Goal: Task Accomplishment & Management: Manage account settings

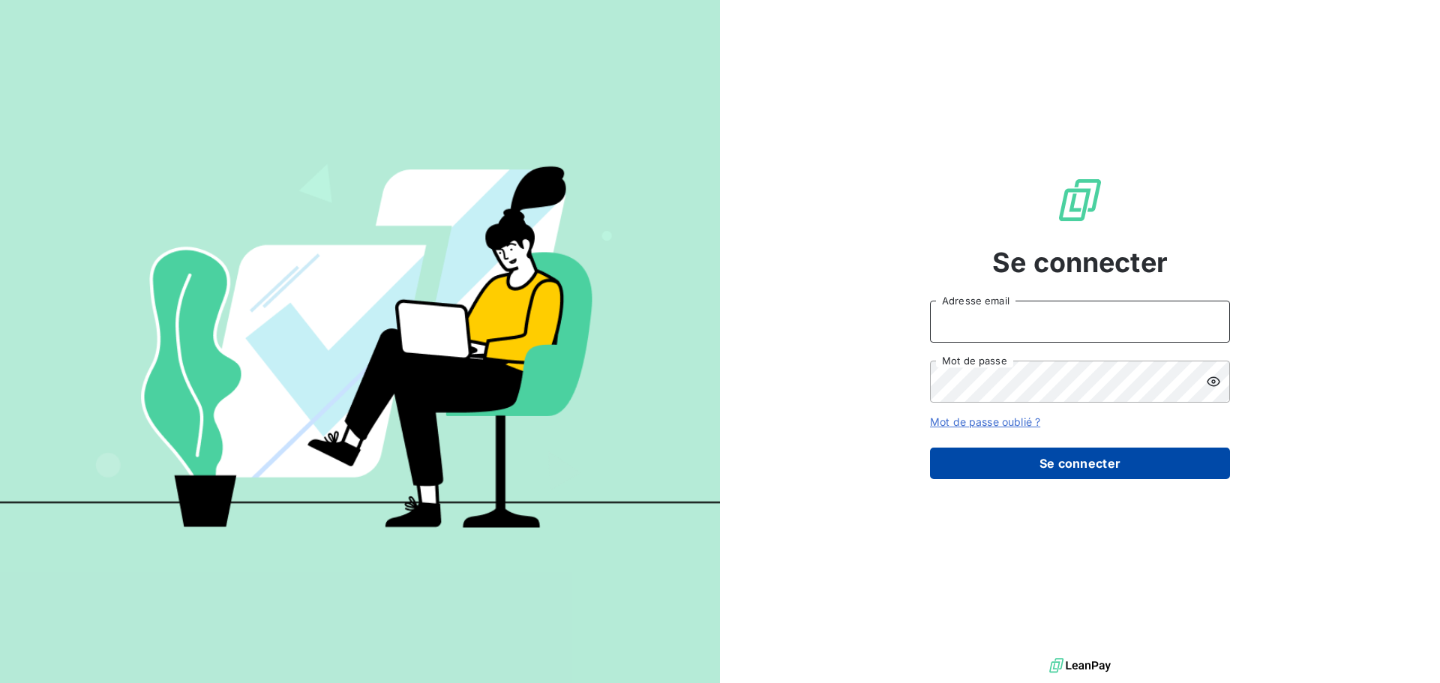
type input "[PERSON_NAME][EMAIL_ADDRESS][DOMAIN_NAME]"
click at [1123, 471] on button "Se connecter" at bounding box center [1080, 464] width 300 height 32
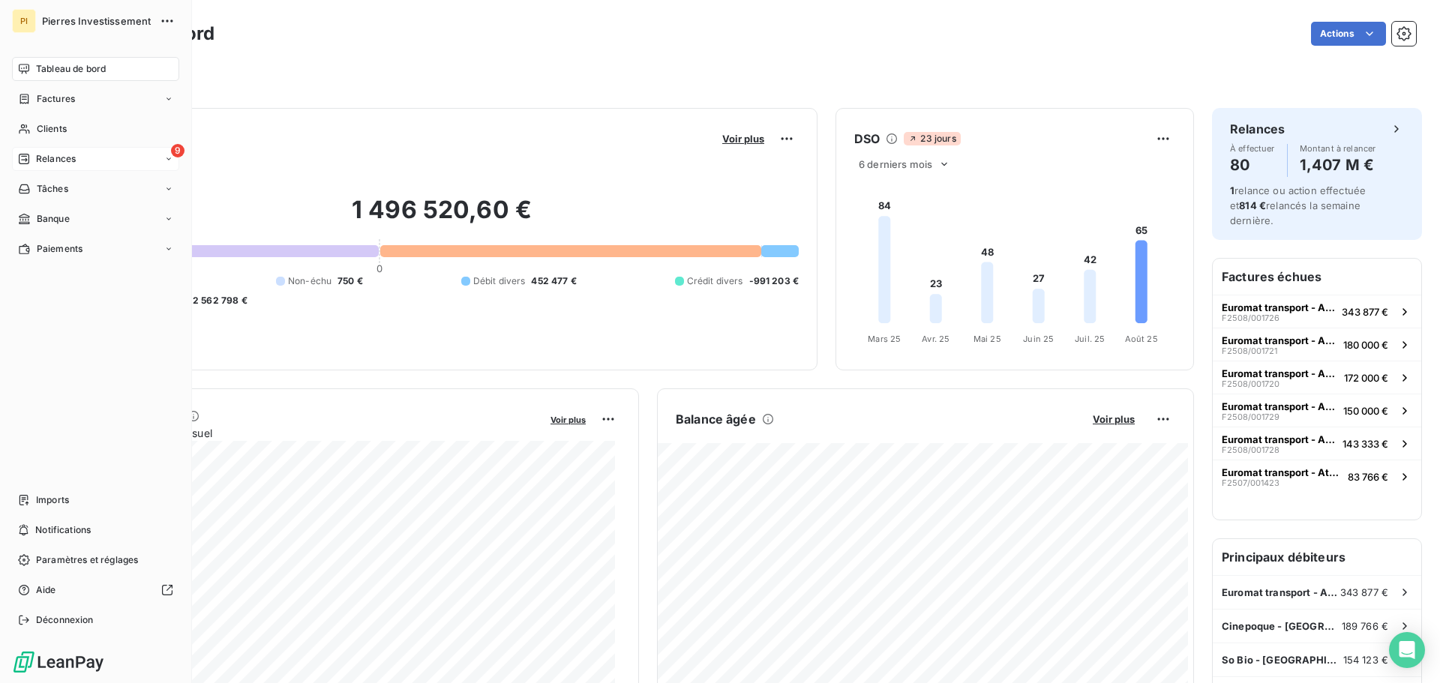
click at [46, 152] on span "Relances" at bounding box center [56, 159] width 40 height 14
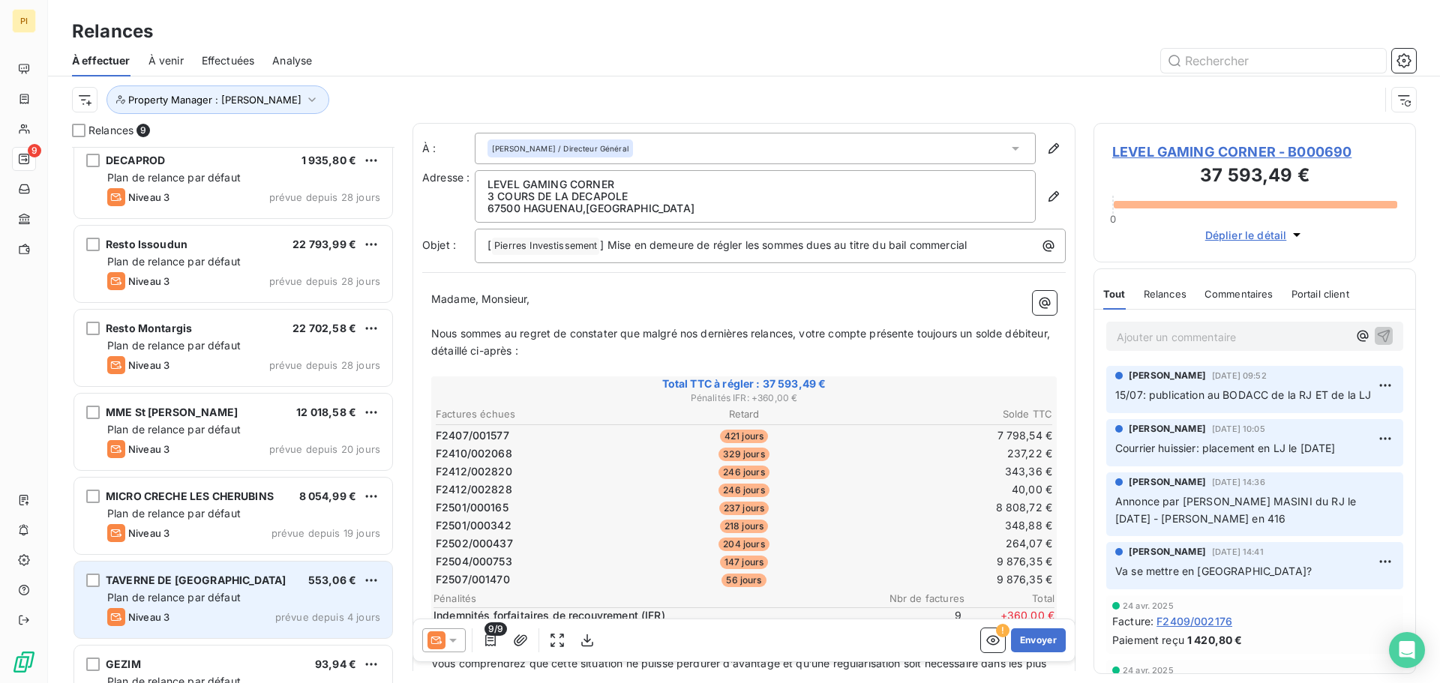
scroll to position [176, 0]
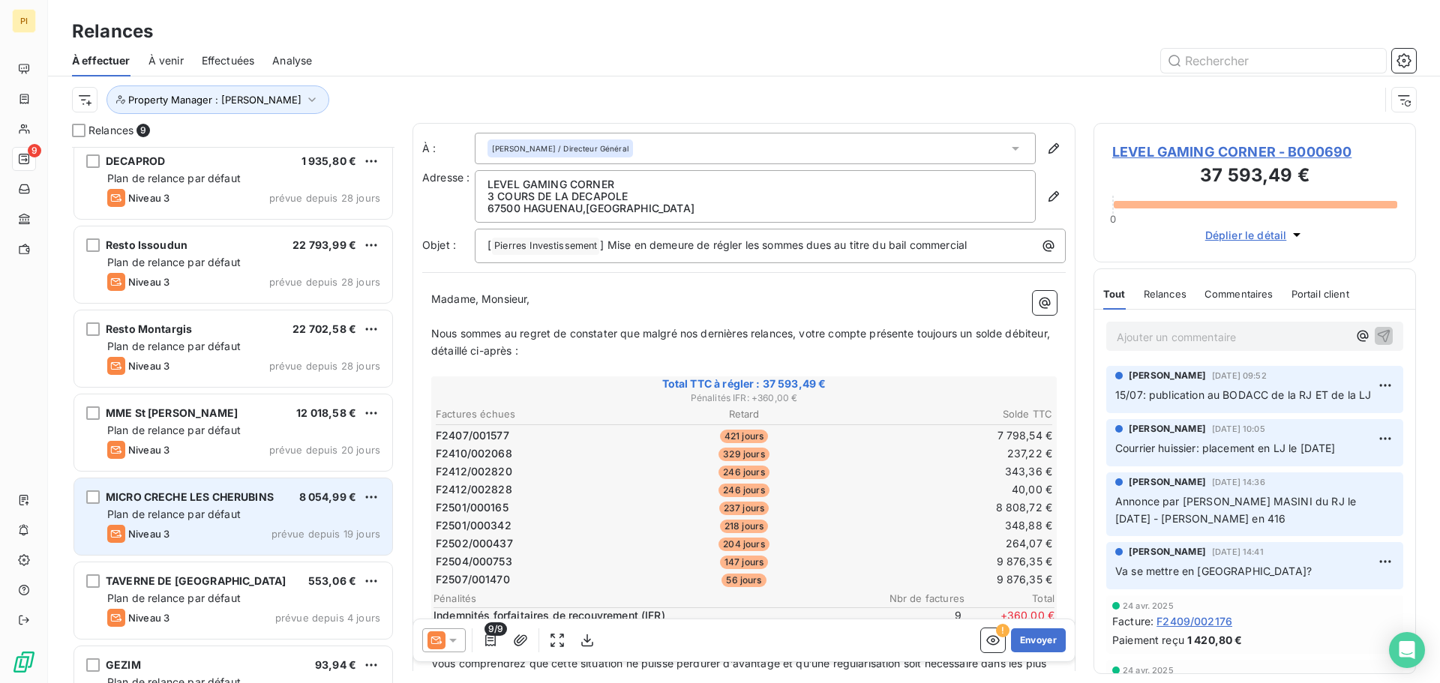
click at [281, 533] on span "prévue depuis 19 jours" at bounding box center [326, 534] width 109 height 12
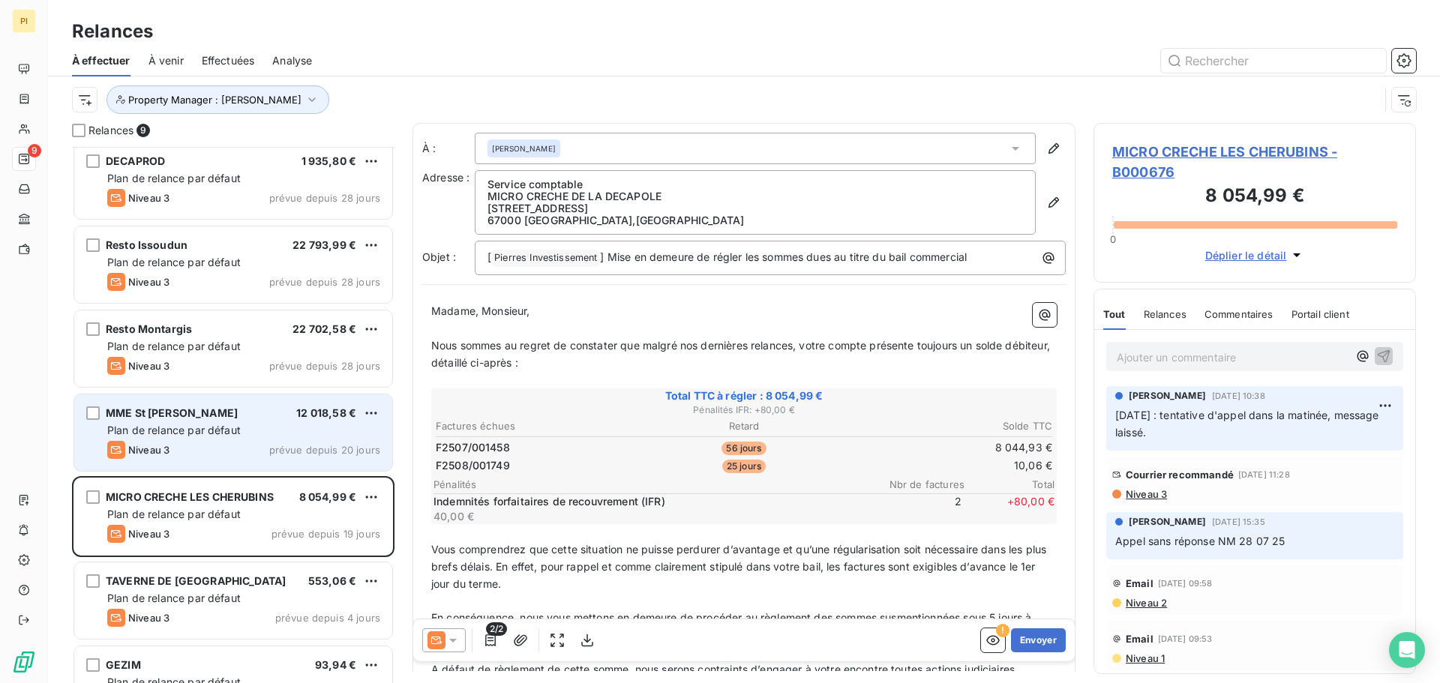
click at [194, 429] on span "Plan de relance par défaut" at bounding box center [174, 430] width 134 height 13
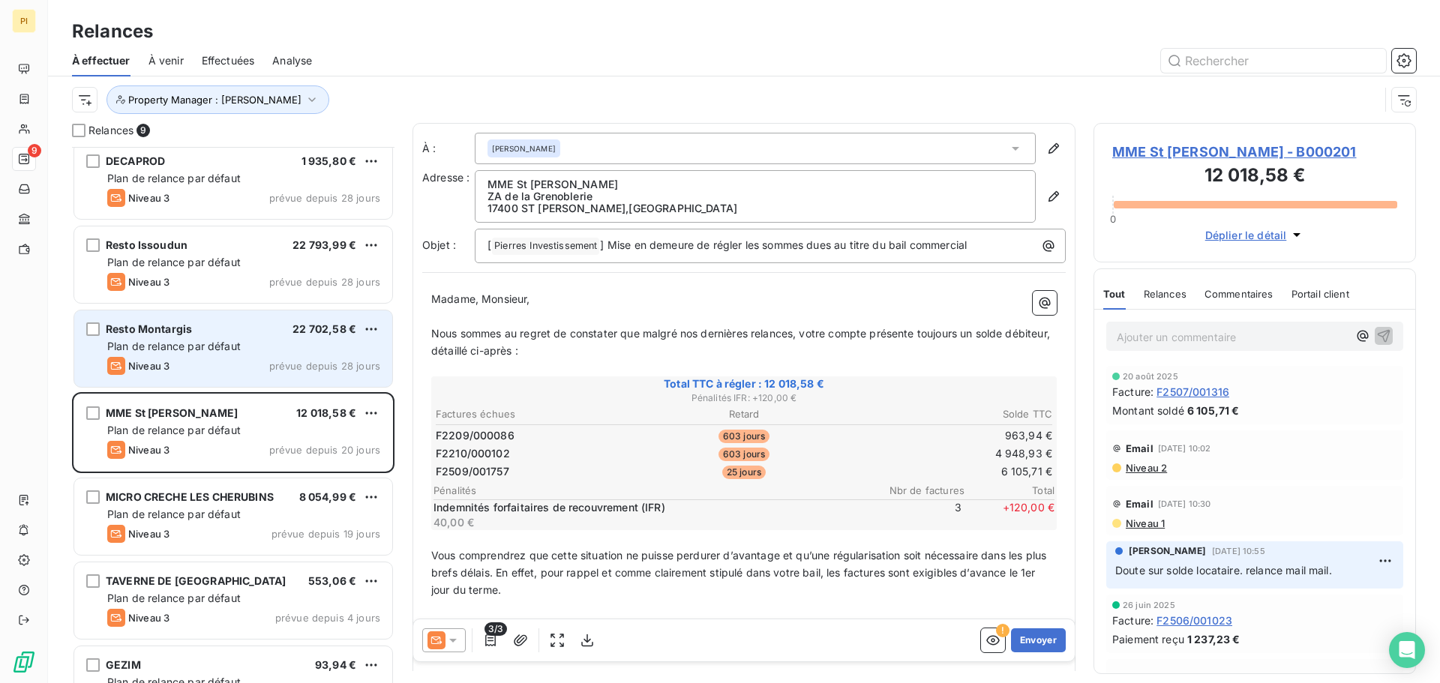
click at [242, 337] on div "Resto Montargis 22 702,58 € Plan de relance par défaut Niveau 3 prévue depuis 2…" at bounding box center [233, 349] width 318 height 77
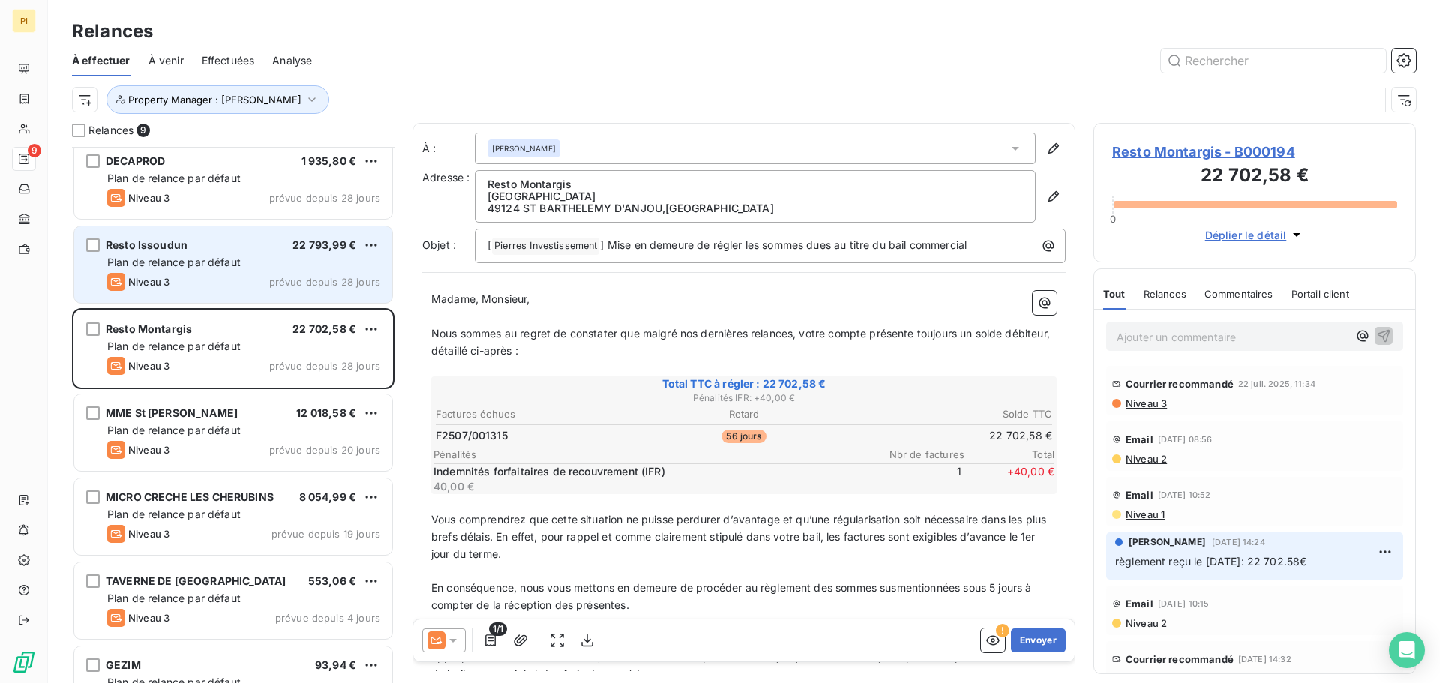
click at [254, 257] on div "Plan de relance par défaut" at bounding box center [243, 262] width 273 height 15
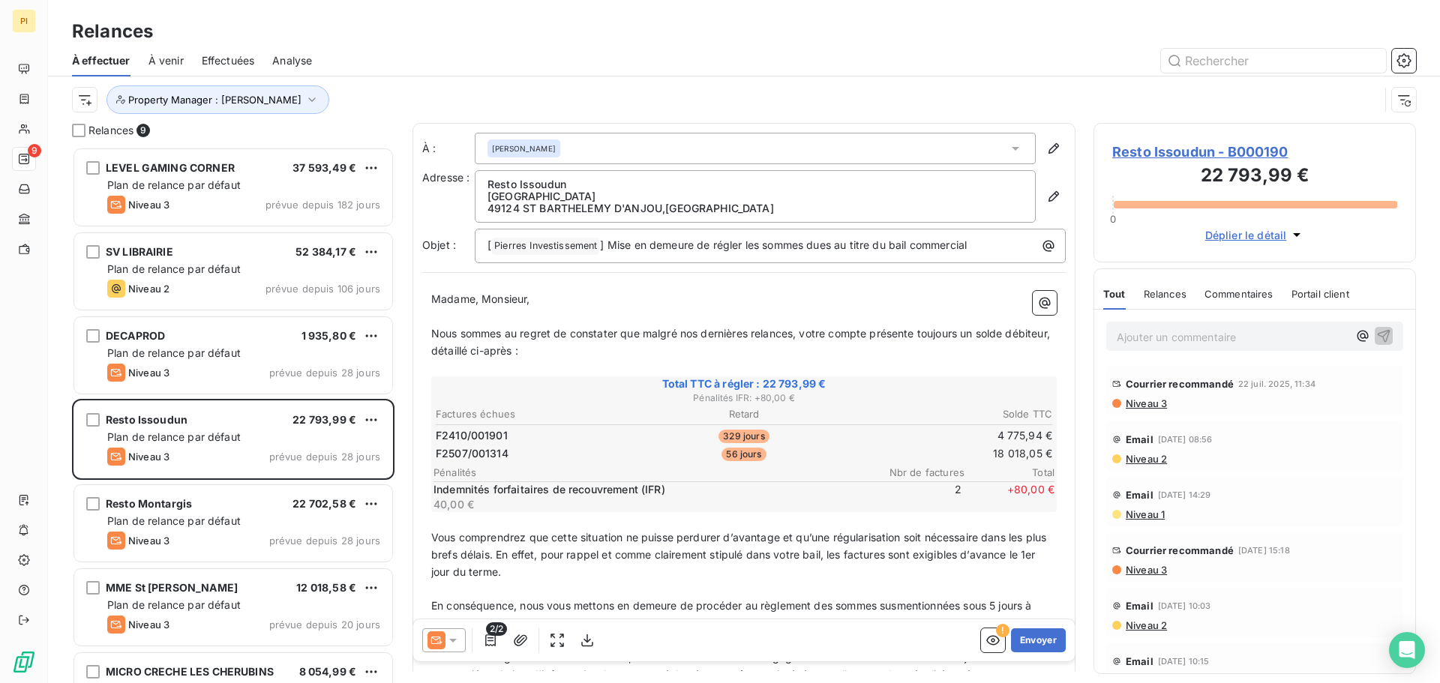
click at [392, 92] on div "Property Manager : Quentin IRRIEN" at bounding box center [725, 100] width 1307 height 29
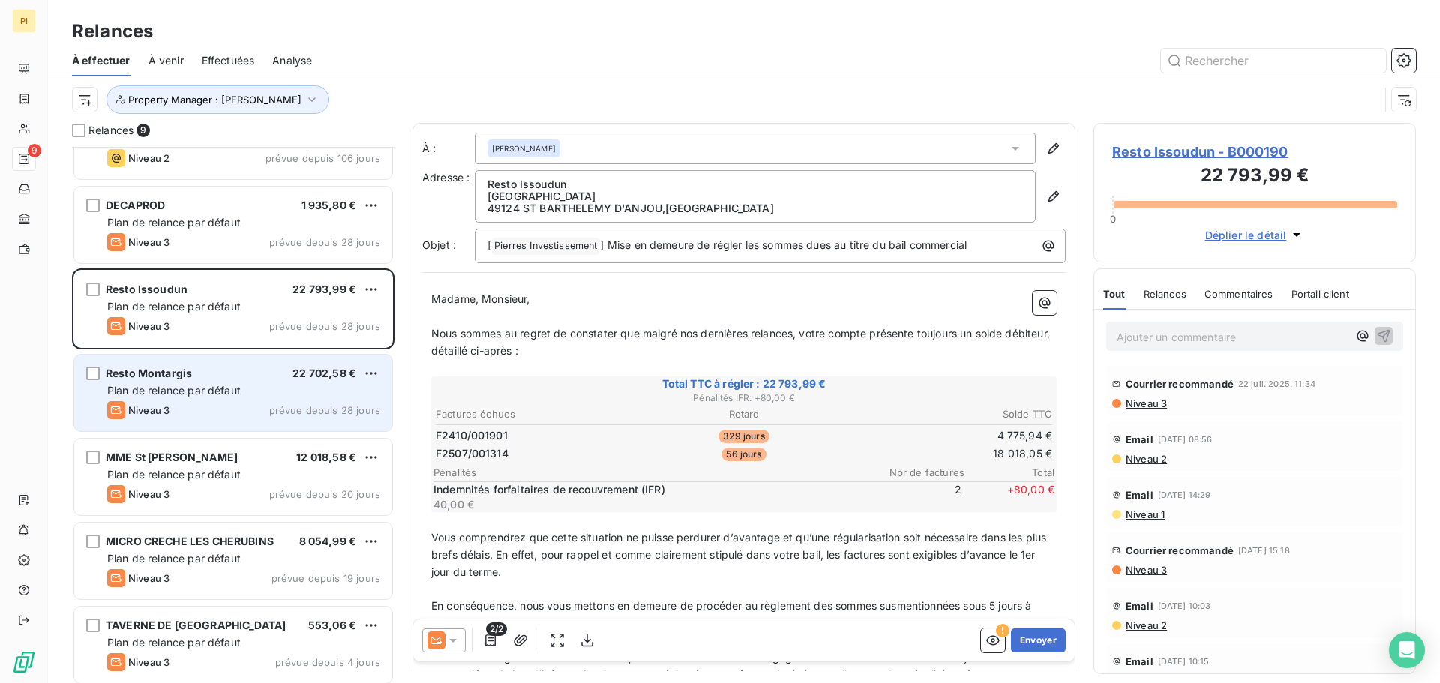
scroll to position [221, 0]
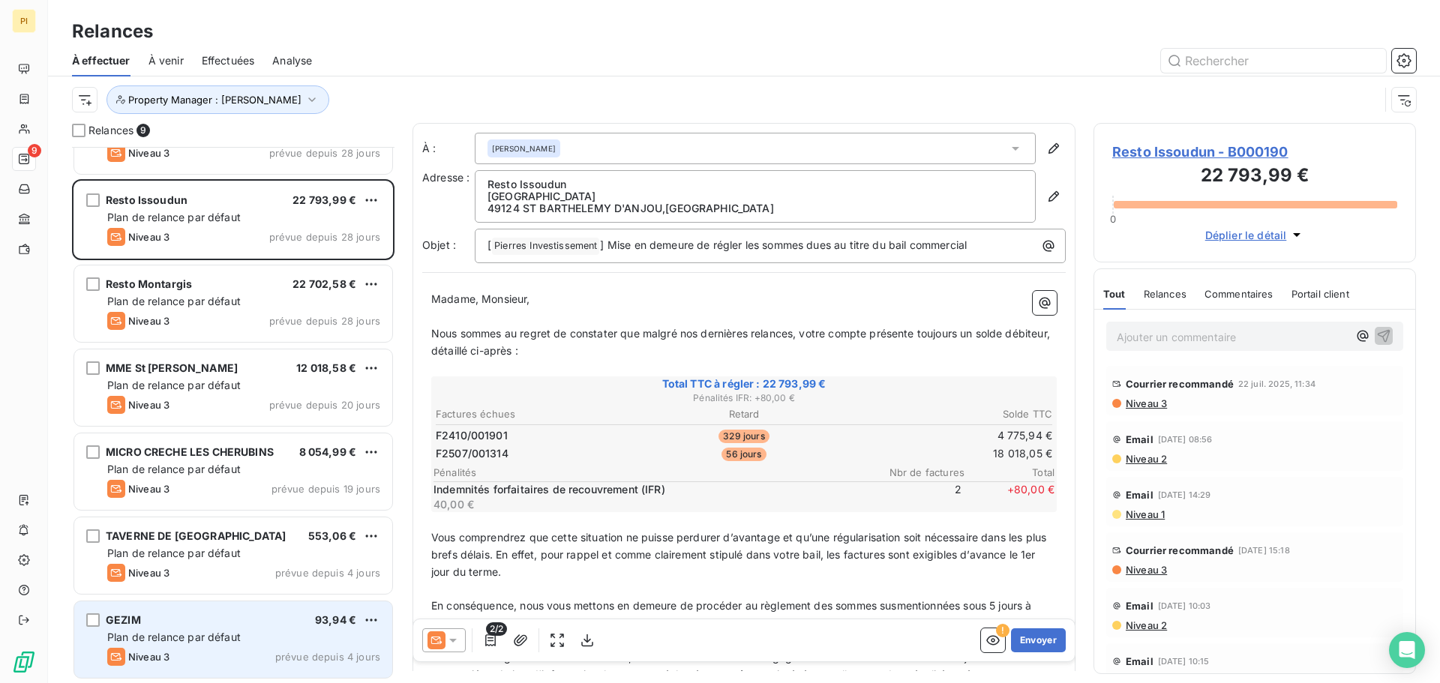
click at [193, 637] on span "Plan de relance par défaut" at bounding box center [174, 637] width 134 height 13
